Goal: Task Accomplishment & Management: Manage account settings

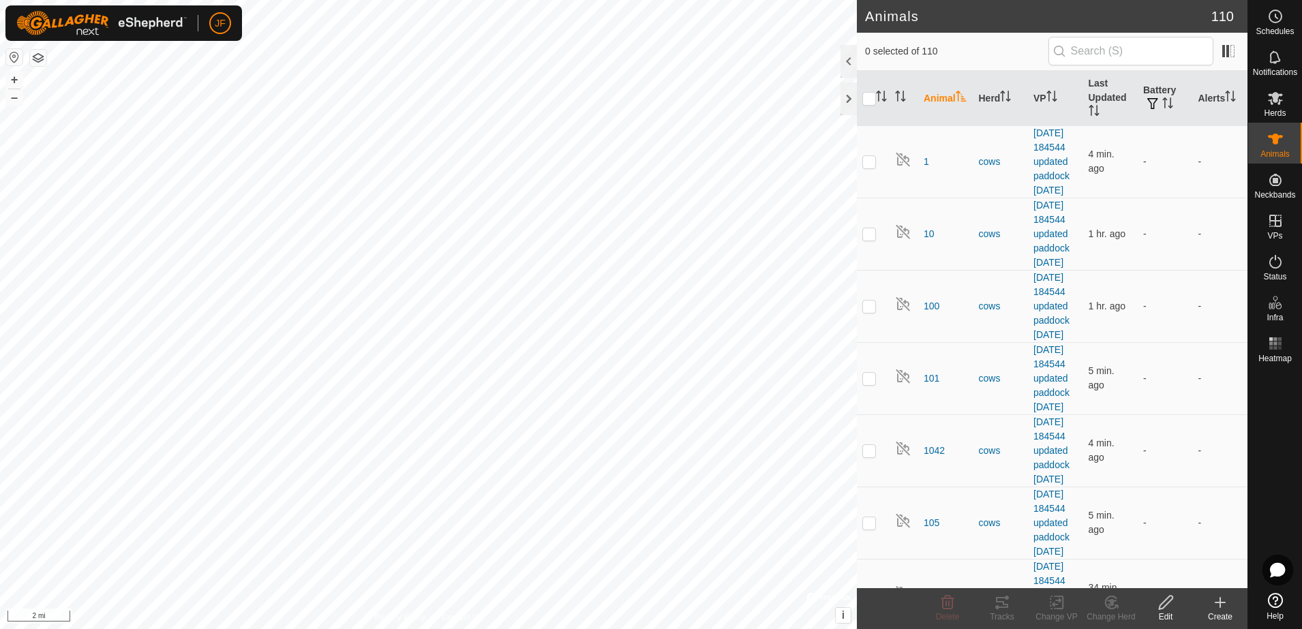
click at [11, 61] on button "button" at bounding box center [14, 57] width 16 height 16
click at [1277, 99] on icon at bounding box center [1275, 98] width 15 height 13
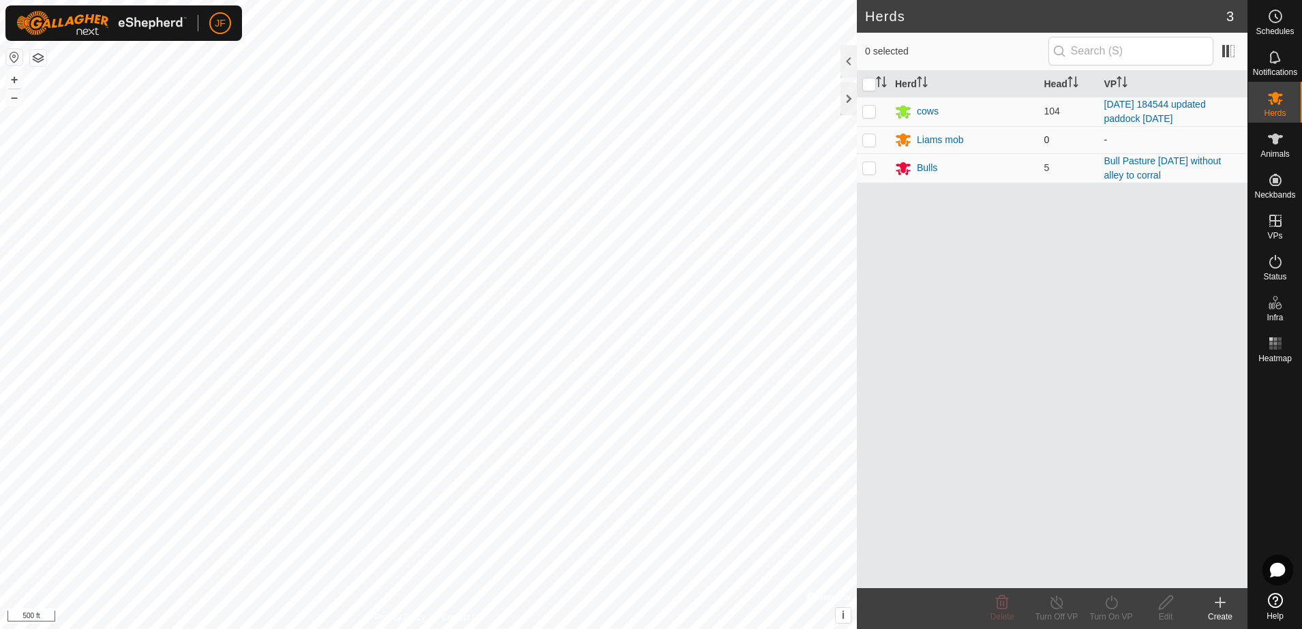
click at [869, 136] on p-checkbox at bounding box center [870, 139] width 14 height 11
click at [1000, 604] on icon at bounding box center [1002, 603] width 13 height 14
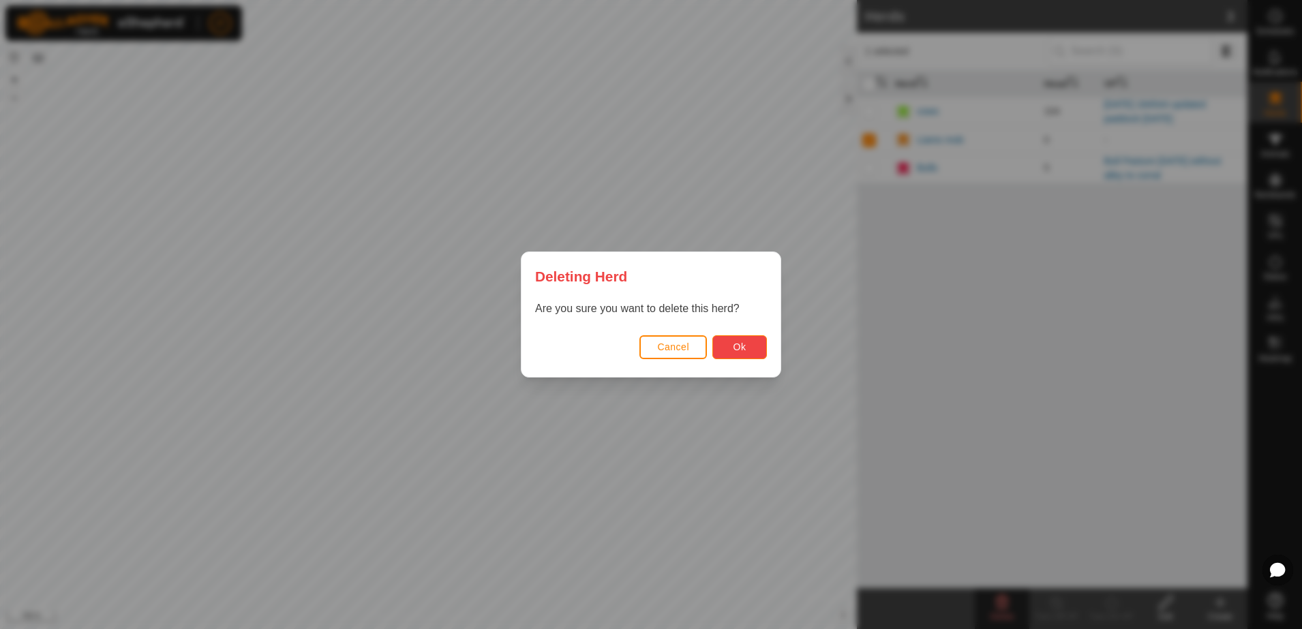
click at [735, 354] on button "Ok" at bounding box center [740, 347] width 55 height 24
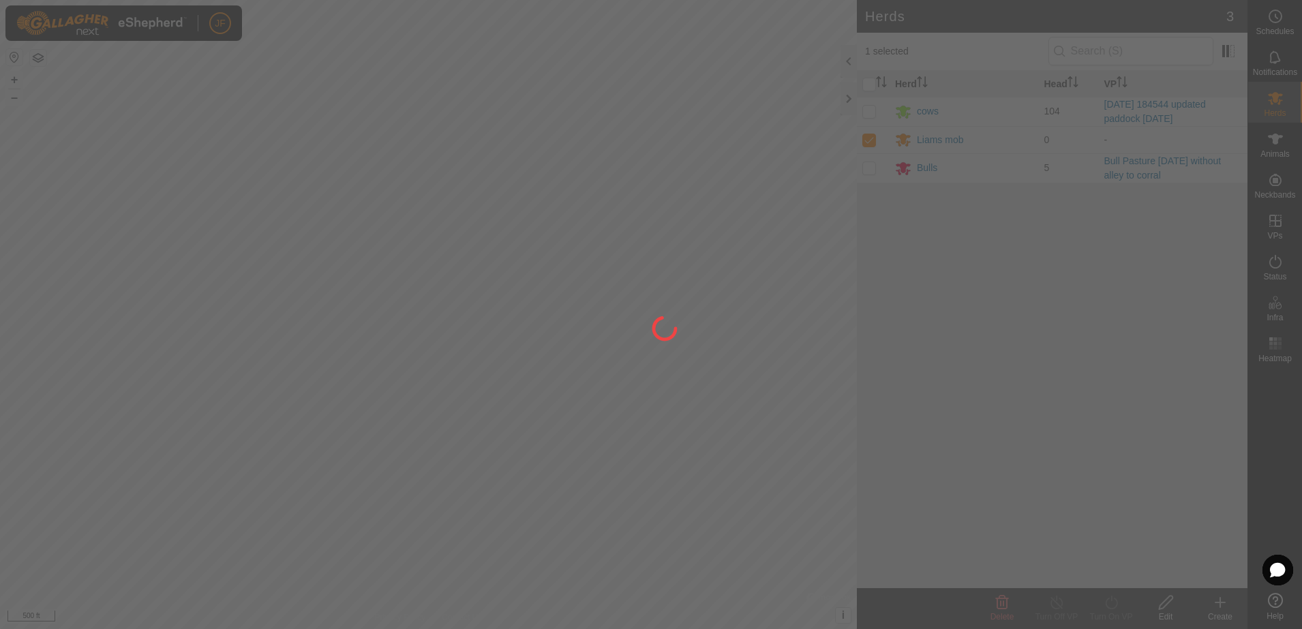
checkbox input "false"
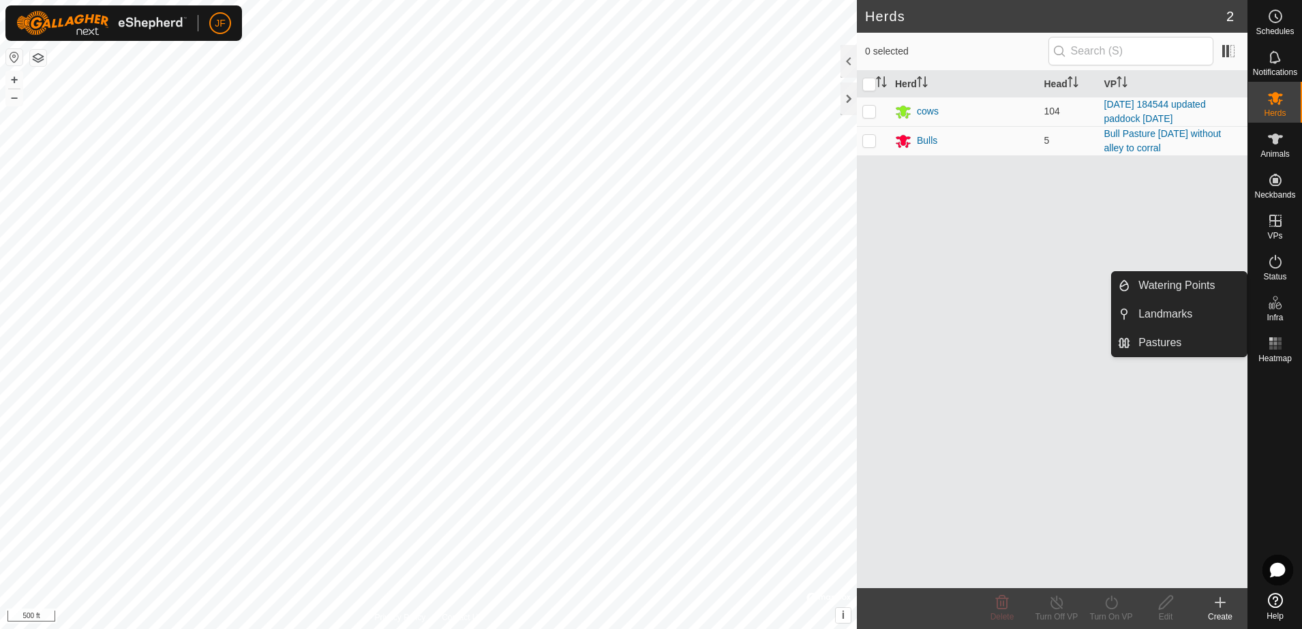
click at [1143, 247] on div "Herd Head VP cows 104 [DATE] 184544 updated paddock [DATE] Bulls 5 Bull Pasture…" at bounding box center [1052, 330] width 391 height 518
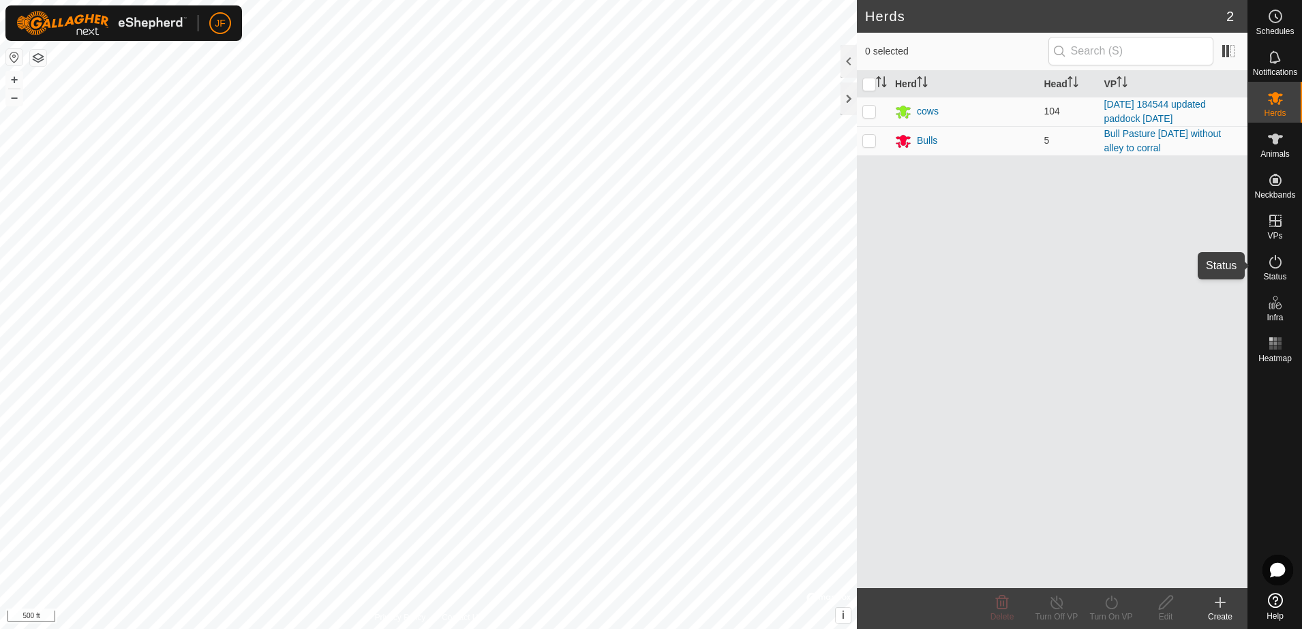
click at [1272, 258] on icon at bounding box center [1276, 262] width 16 height 16
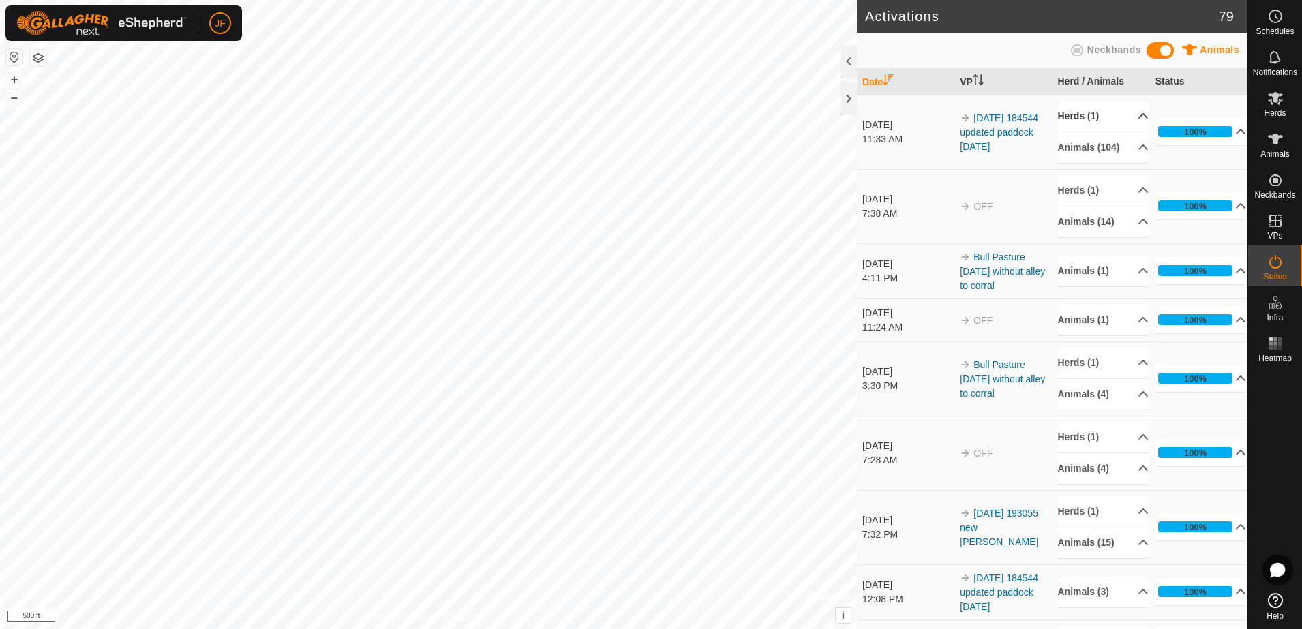
click at [1128, 115] on p-accordion-header "Herds (1)" at bounding box center [1103, 116] width 91 height 31
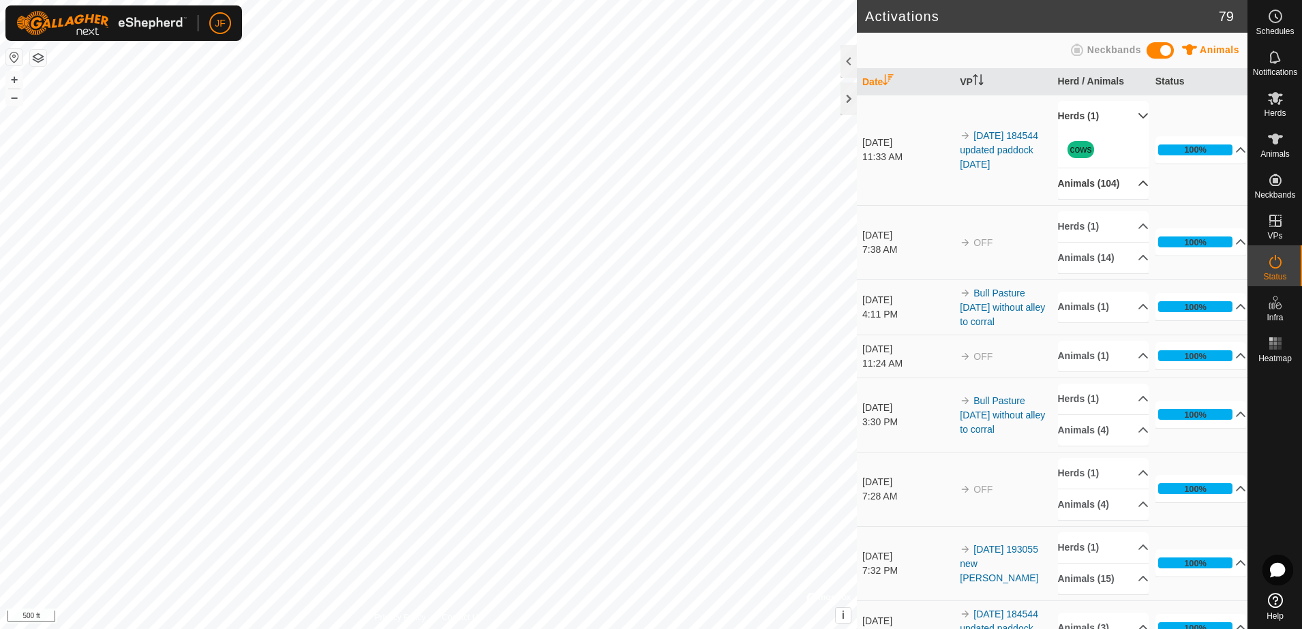
click at [1126, 182] on p-accordion-header "Animals (104)" at bounding box center [1103, 183] width 91 height 31
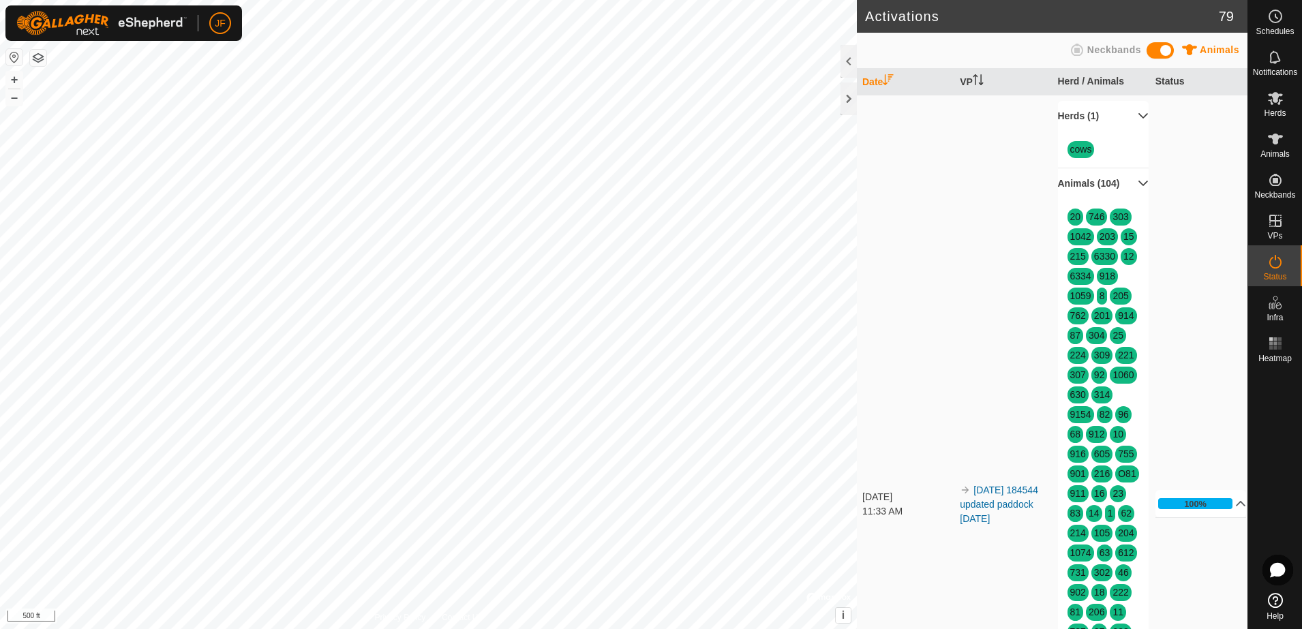
click at [1128, 111] on p-accordion-header "Herds (1)" at bounding box center [1103, 116] width 91 height 31
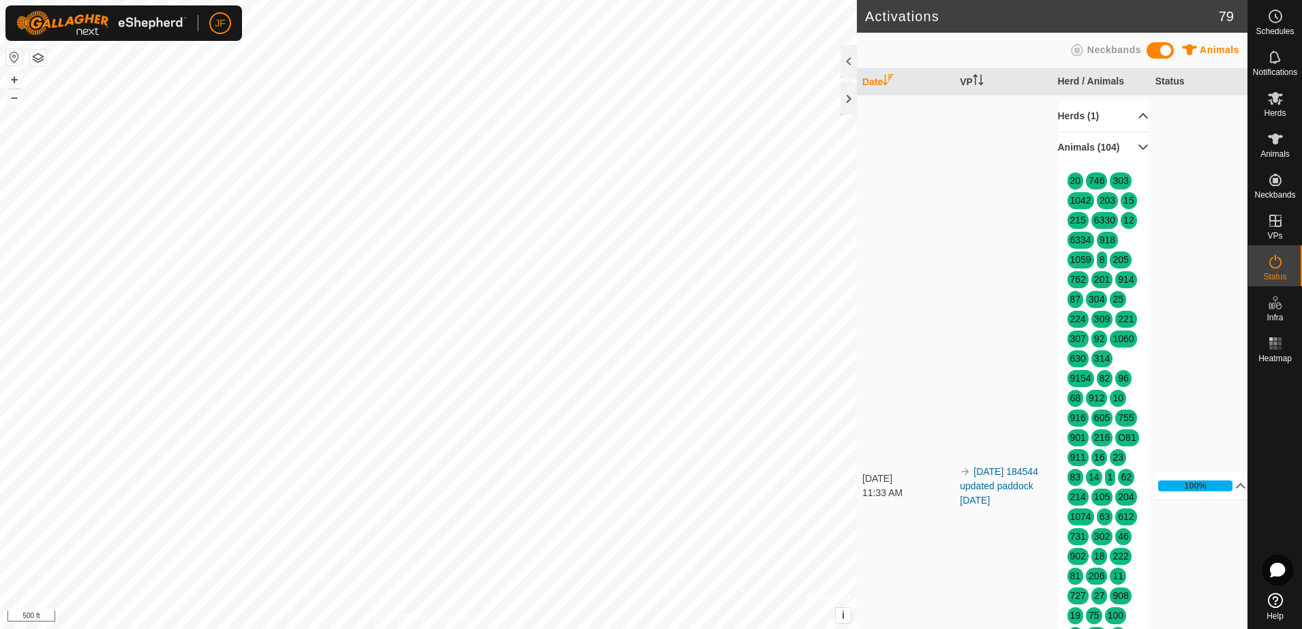
click at [1124, 149] on p-accordion-header "Animals (104)" at bounding box center [1103, 147] width 91 height 31
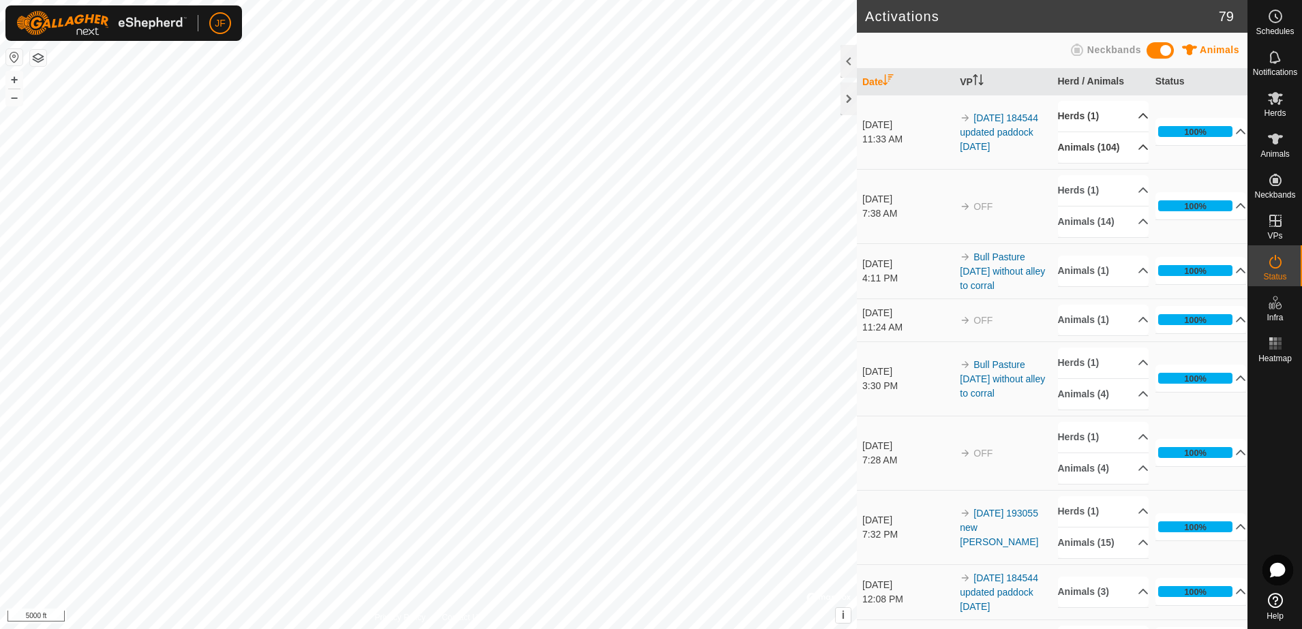
click at [888, 629] on html "JF Schedules Notifications Herds Animals Neckbands VPs Status Infra Heatmap Hel…" at bounding box center [651, 314] width 1302 height 629
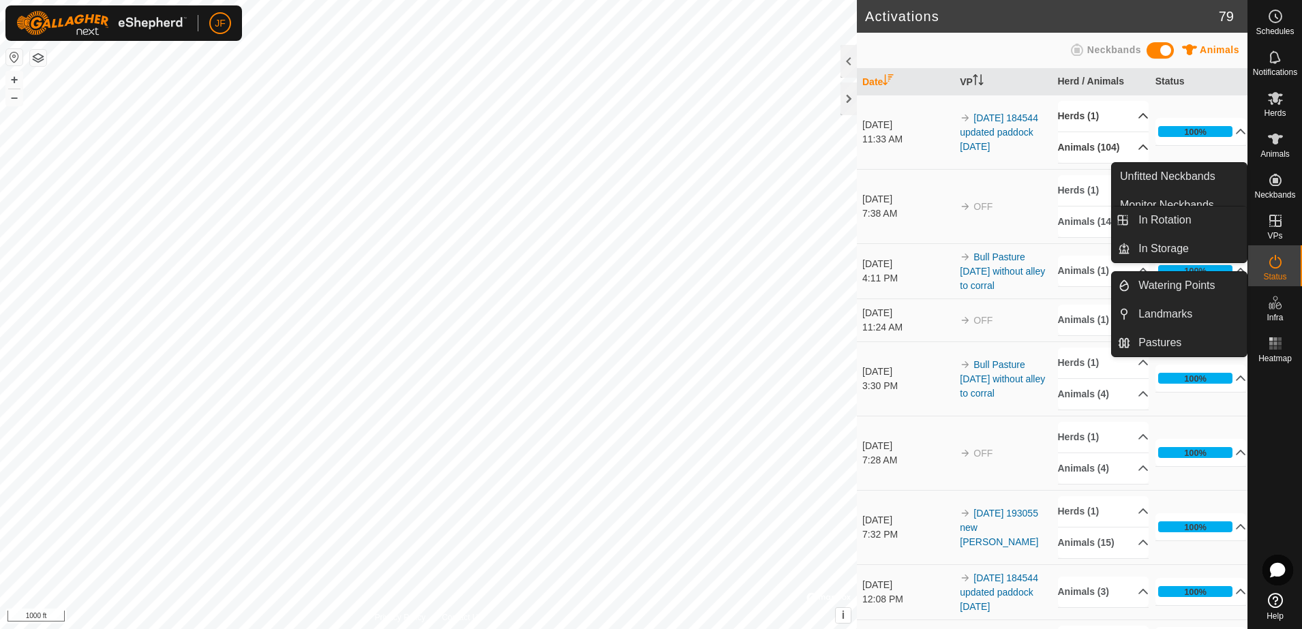
click at [1278, 228] on icon at bounding box center [1276, 221] width 16 height 16
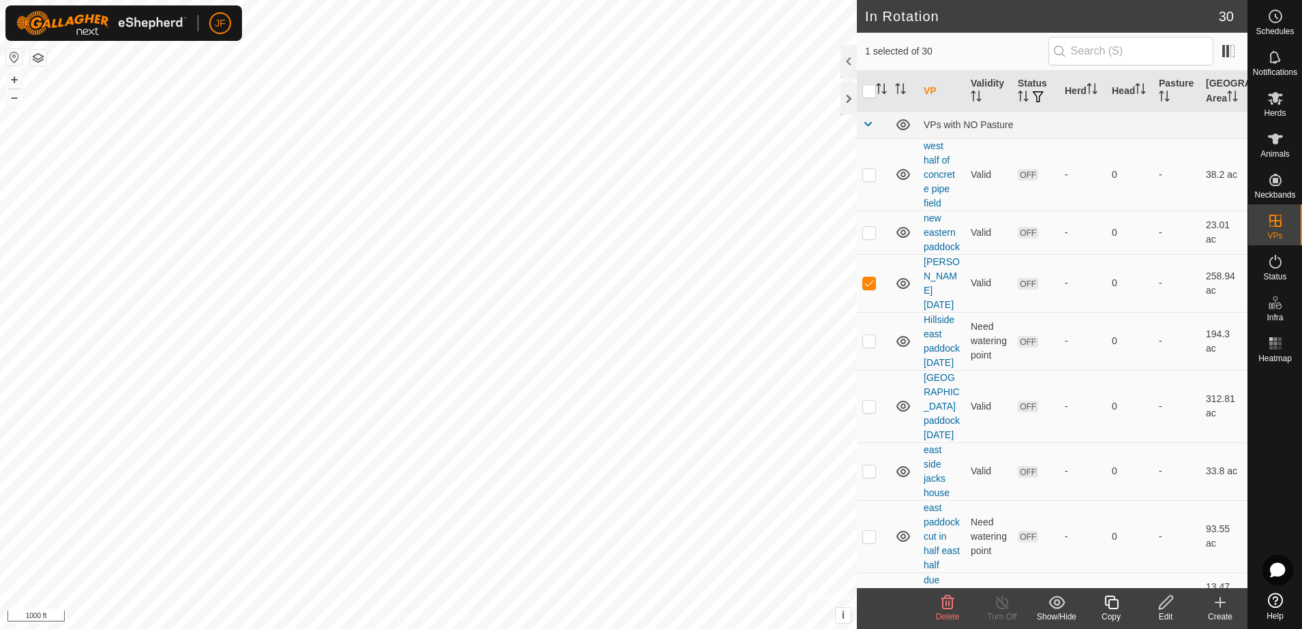
click at [944, 607] on icon at bounding box center [948, 603] width 13 height 14
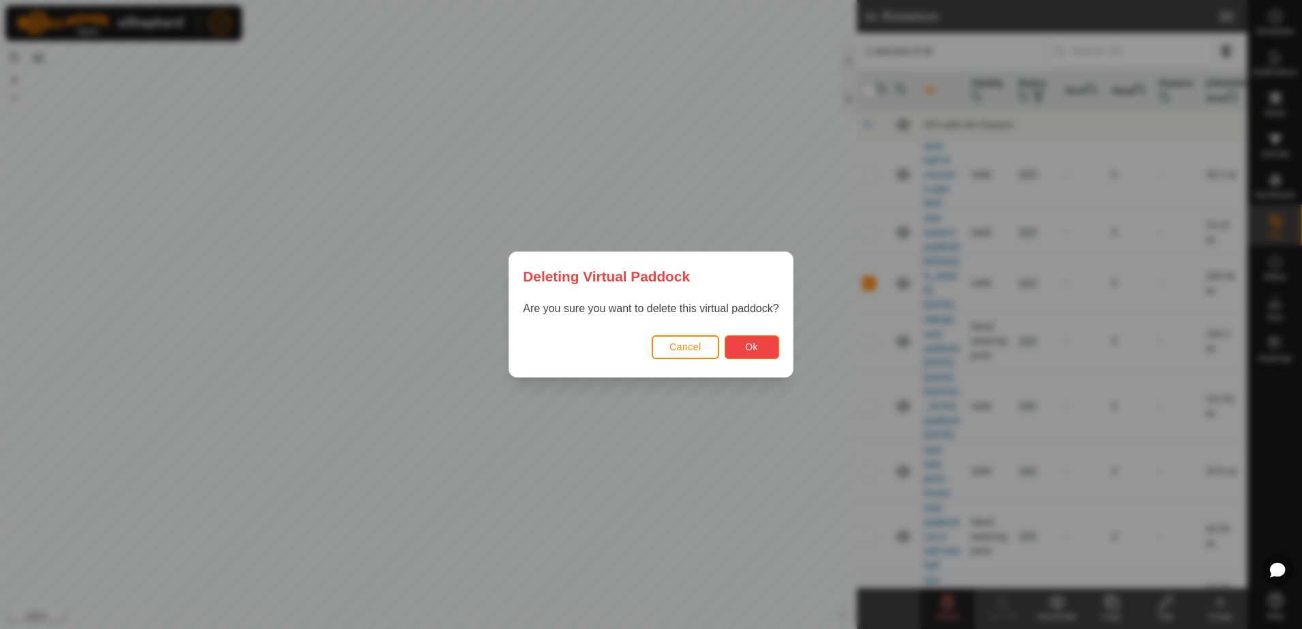
click at [746, 347] on span "Ok" at bounding box center [751, 347] width 13 height 11
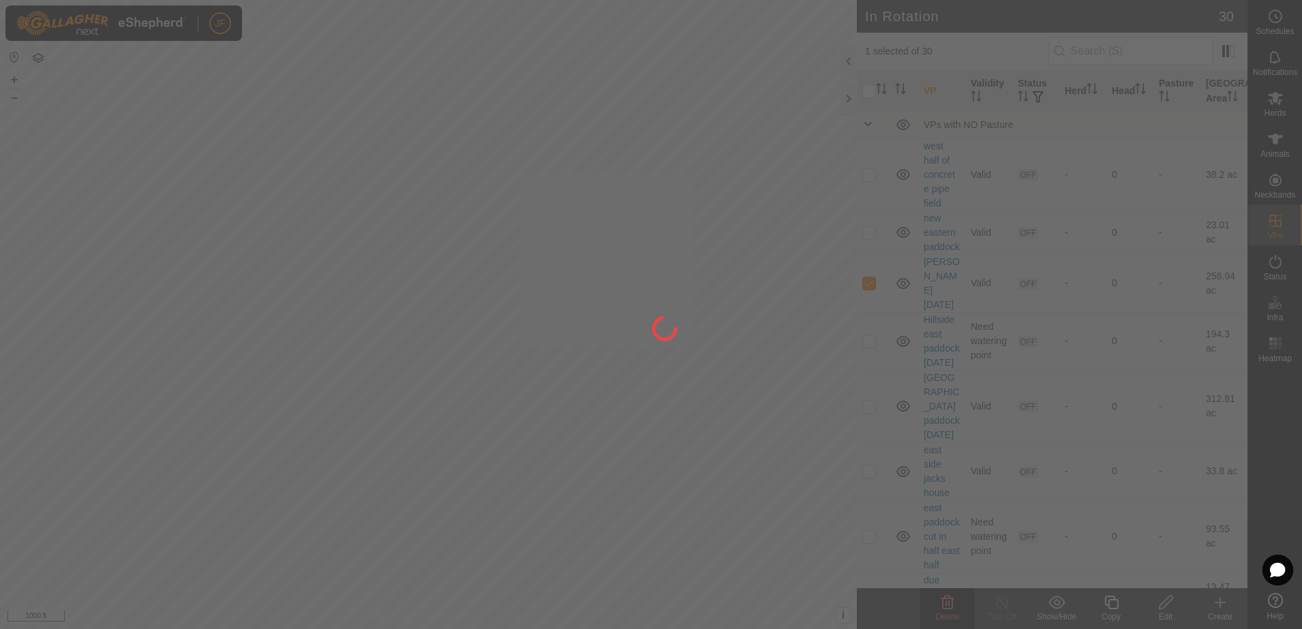
checkbox input "false"
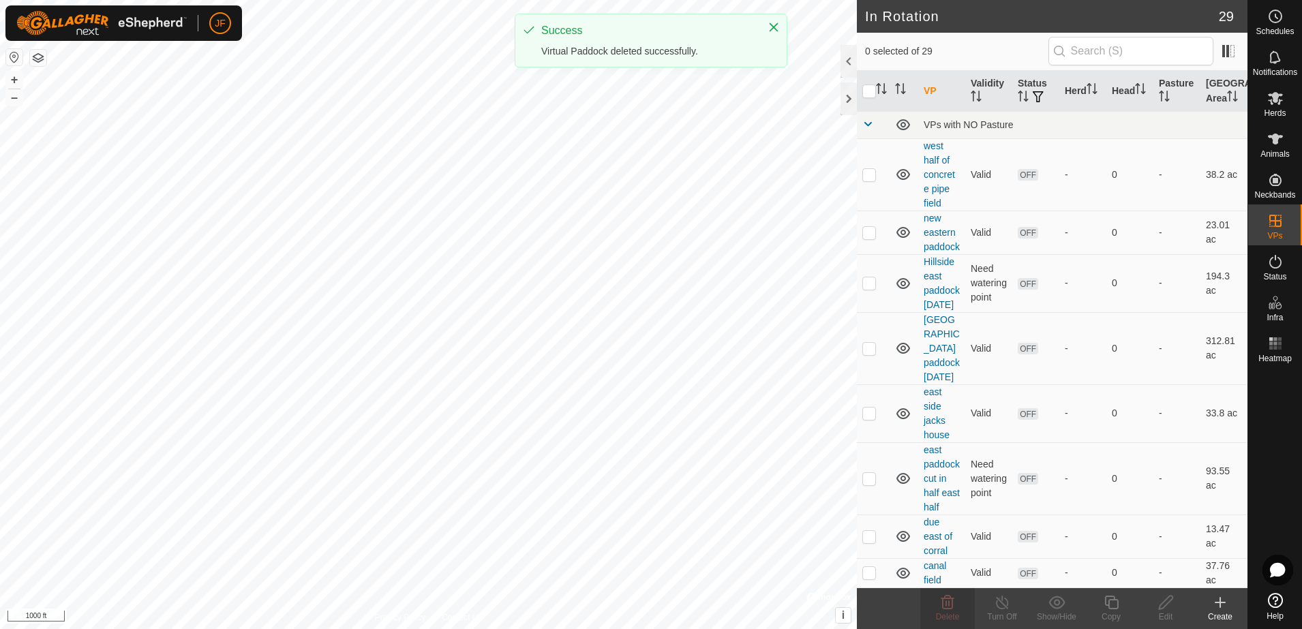
checkbox input "true"
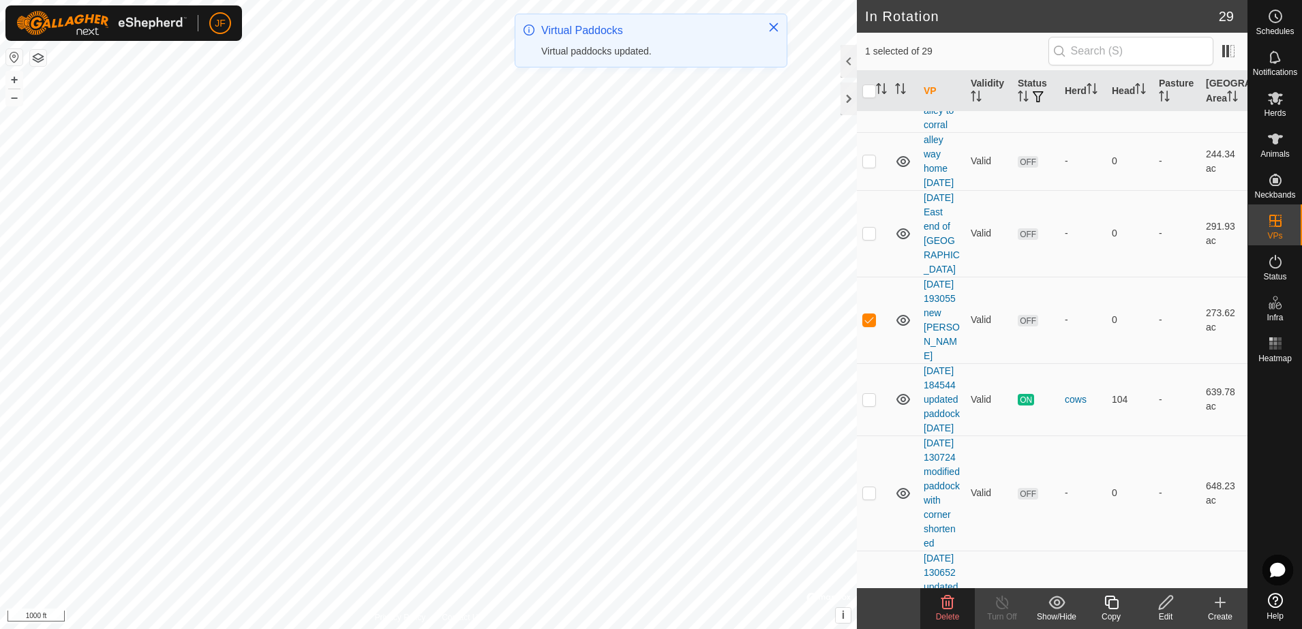
scroll to position [625, 0]
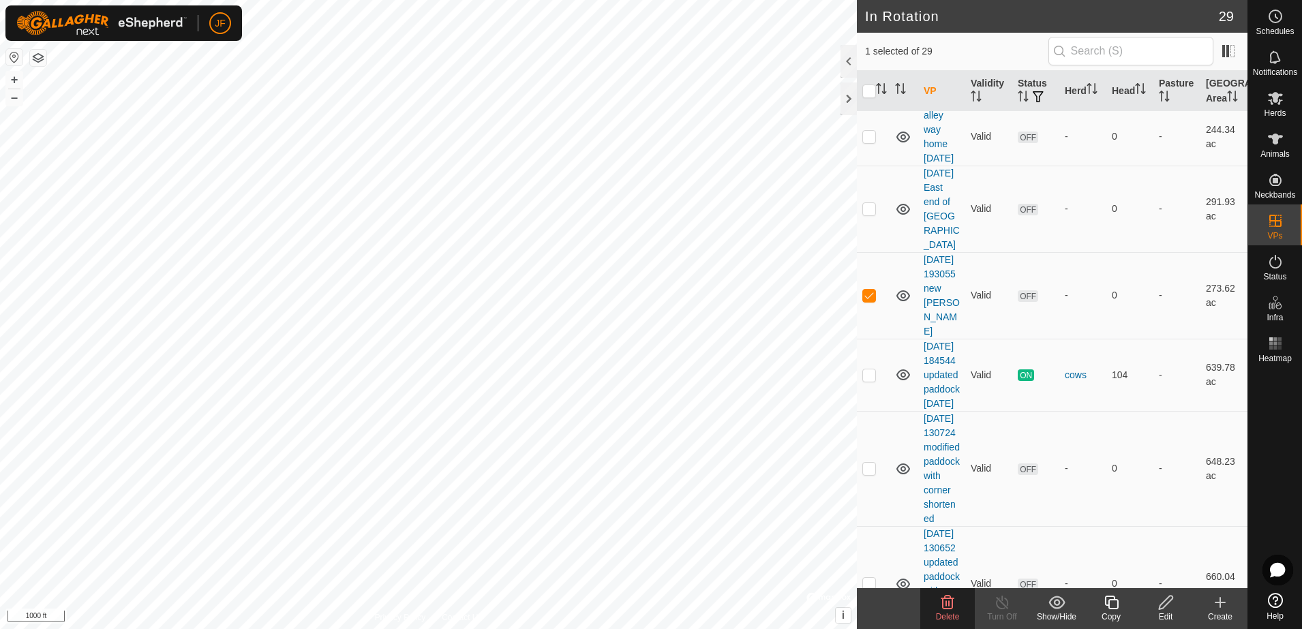
click at [955, 606] on icon at bounding box center [948, 603] width 16 height 16
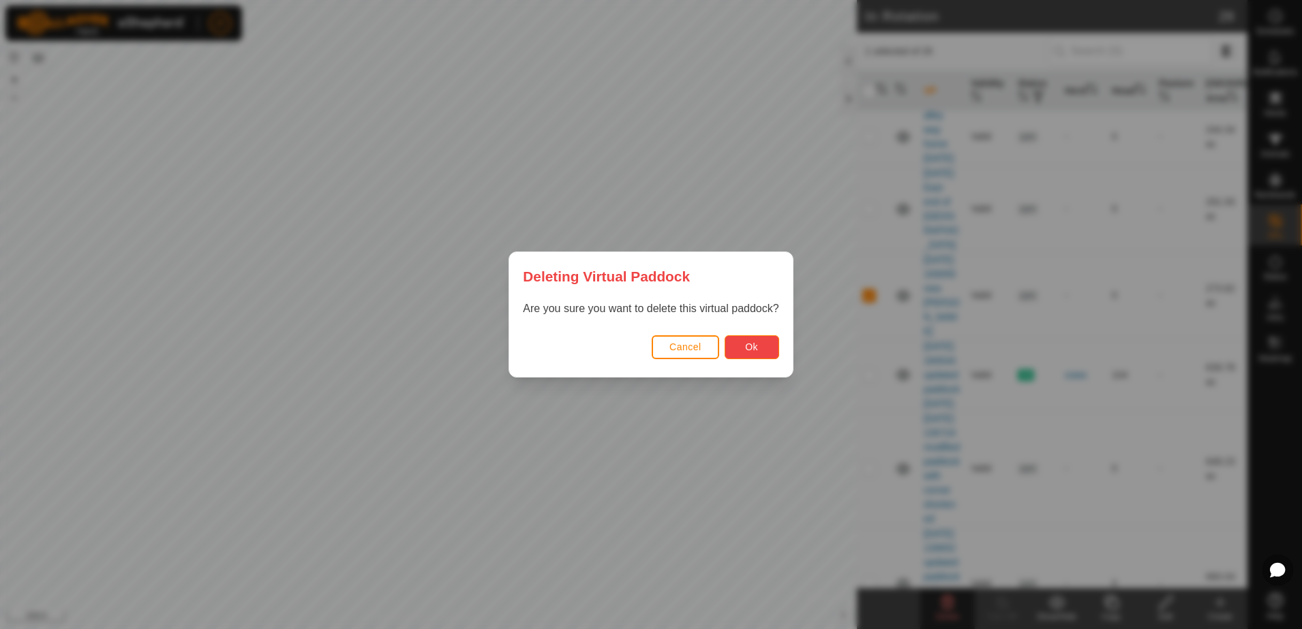
click at [752, 344] on span "Ok" at bounding box center [751, 347] width 13 height 11
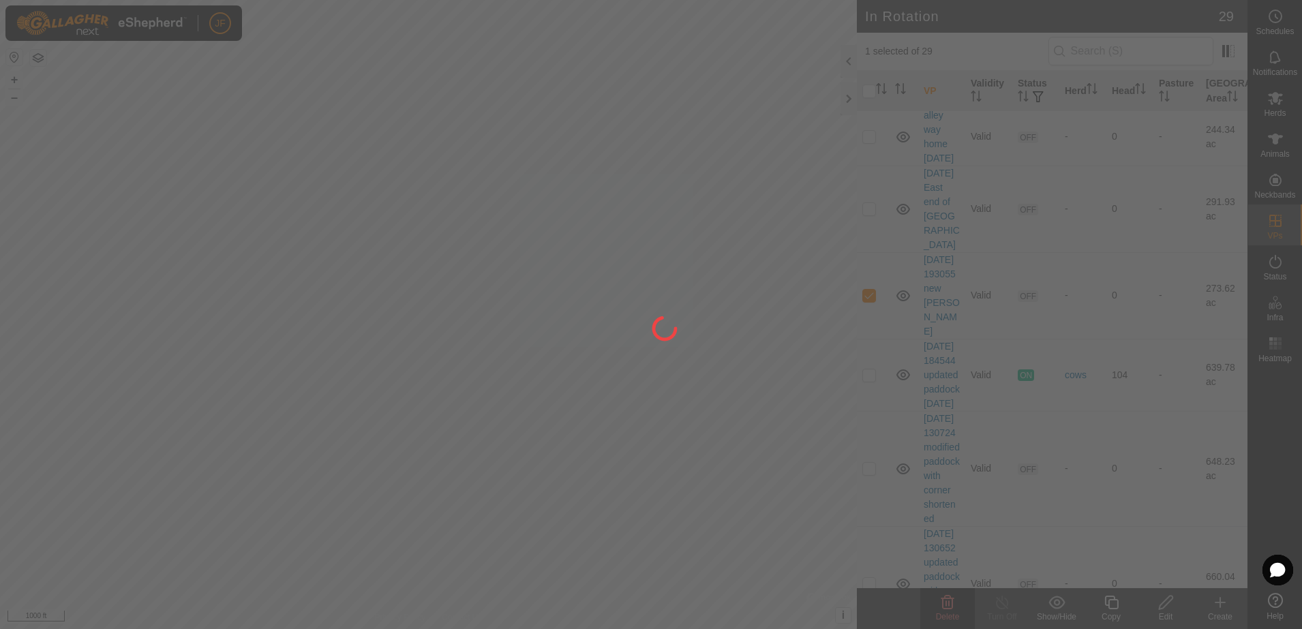
checkbox input "false"
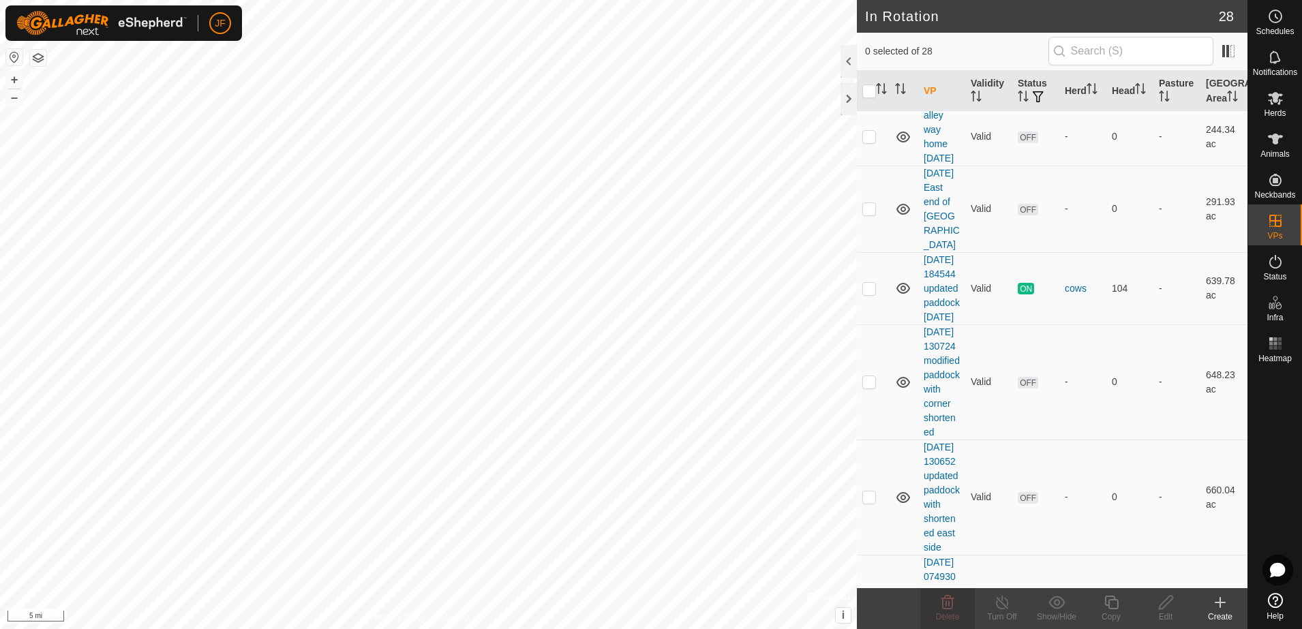
click at [417, 0] on html "JF Schedules Notifications Herds Animals Neckbands VPs Status Infra Heatmap Hel…" at bounding box center [651, 314] width 1302 height 629
click at [464, 615] on div "Privacy Policy Contact Us WP 6 Type: trough Capacity: 100L Water Level: 100% Dr…" at bounding box center [428, 314] width 857 height 629
click at [479, 629] on html "JF Schedules Notifications Herds Animals Neckbands VPs Status Infra Heatmap Hel…" at bounding box center [651, 314] width 1302 height 629
